Goal: Check status

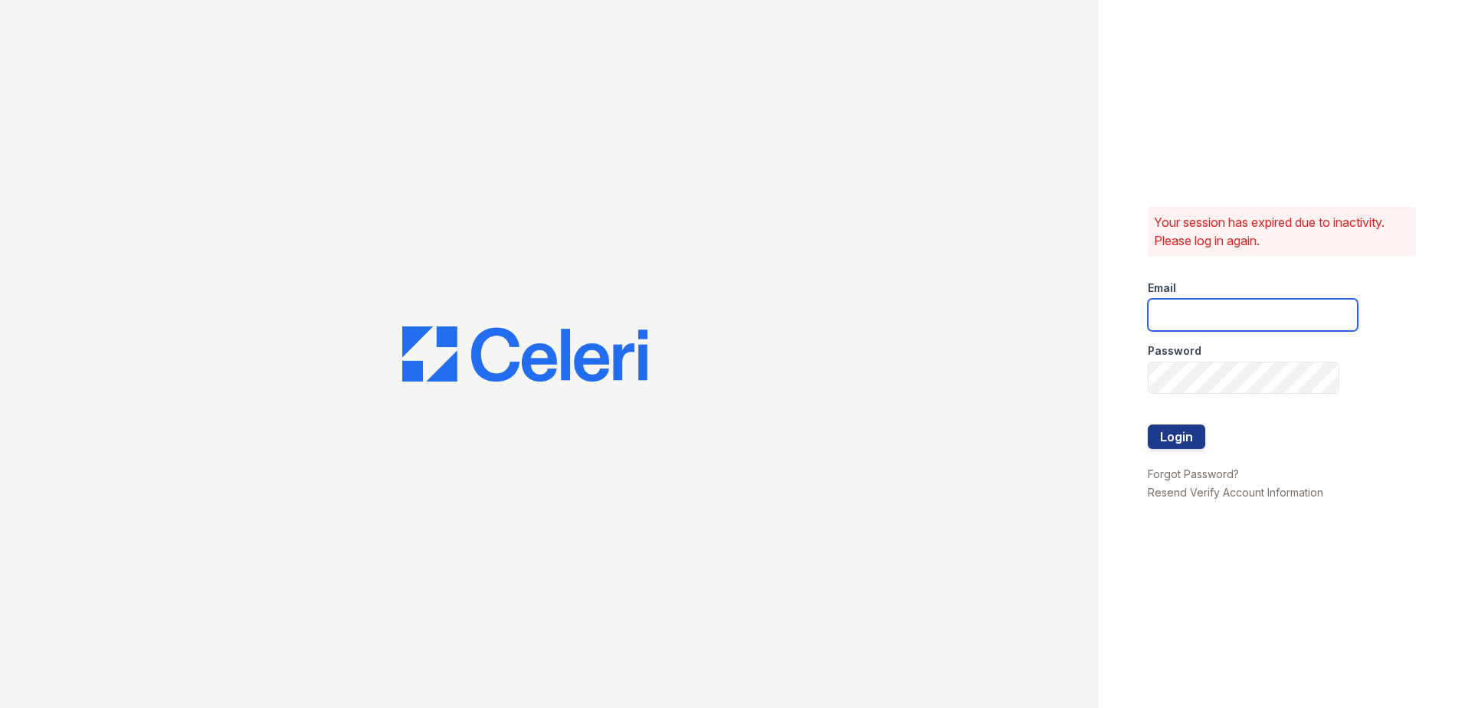
click at [1174, 313] on input "email" at bounding box center [1253, 315] width 210 height 32
type input "C"
type input "arrivecrofton@trinity-pm.com"
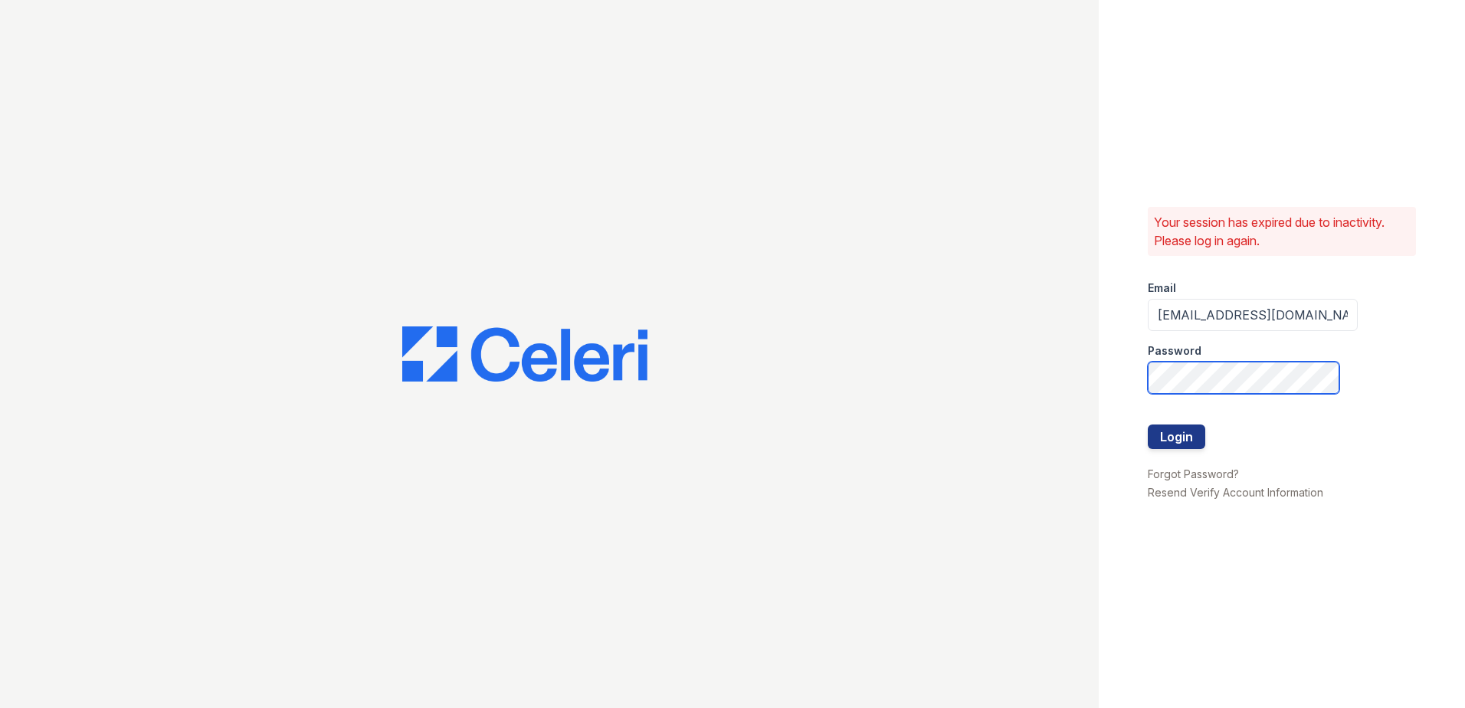
click at [1148, 424] on button "Login" at bounding box center [1176, 436] width 57 height 25
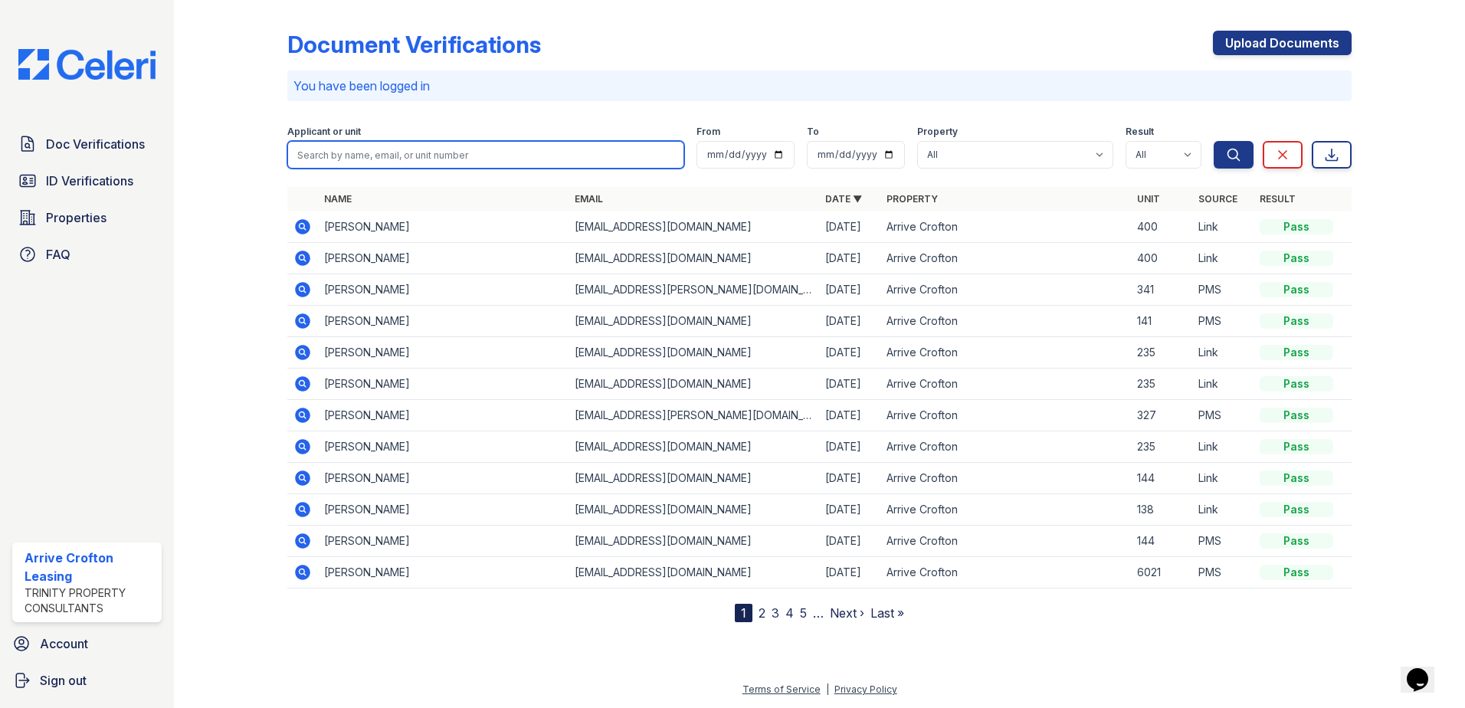
click at [329, 146] on input "search" at bounding box center [485, 155] width 397 height 28
type input "[PERSON_NAME]"
click at [1214, 141] on button "Search" at bounding box center [1234, 155] width 40 height 28
